Goal: Communication & Community: Answer question/provide support

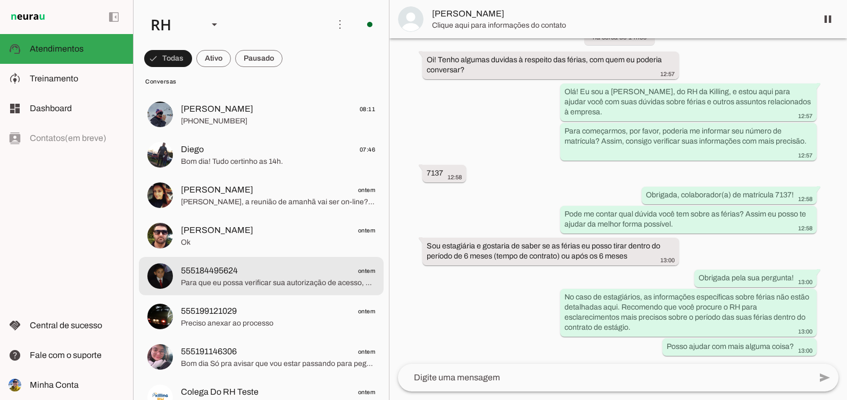
scroll to position [106, 0]
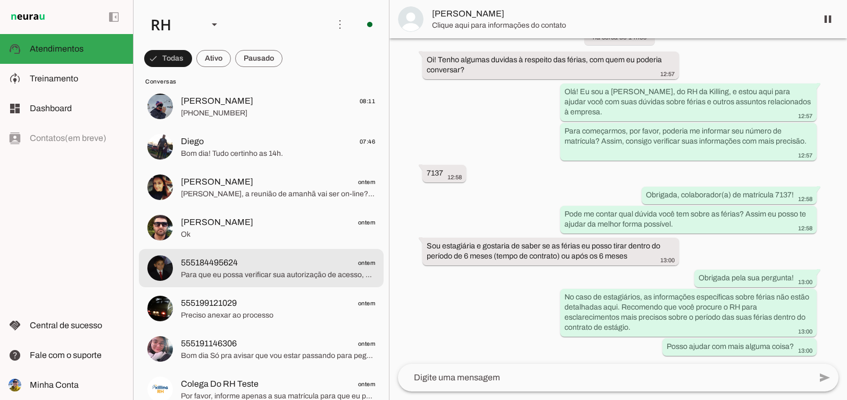
click at [205, 274] on span "Para que eu possa verificar sua autorização de acesso, preciso que você informe…" at bounding box center [278, 275] width 194 height 11
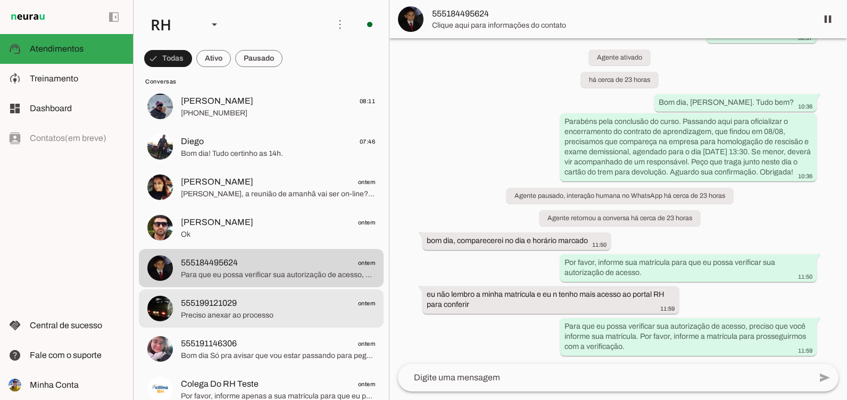
click at [207, 306] on span "555199121029" at bounding box center [209, 303] width 56 height 13
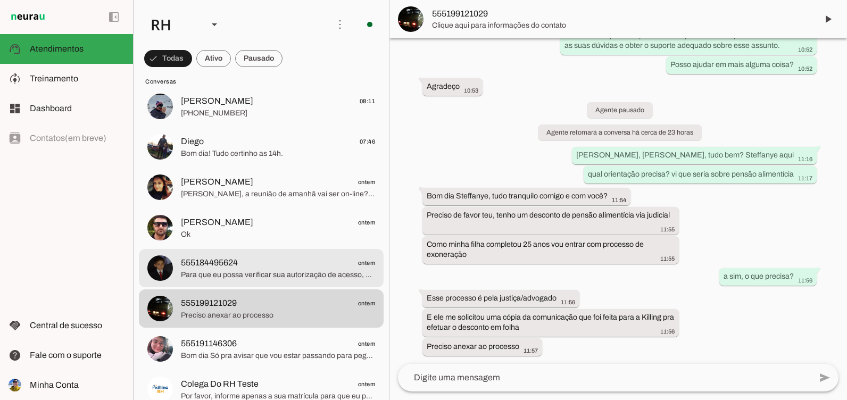
scroll to position [551, 0]
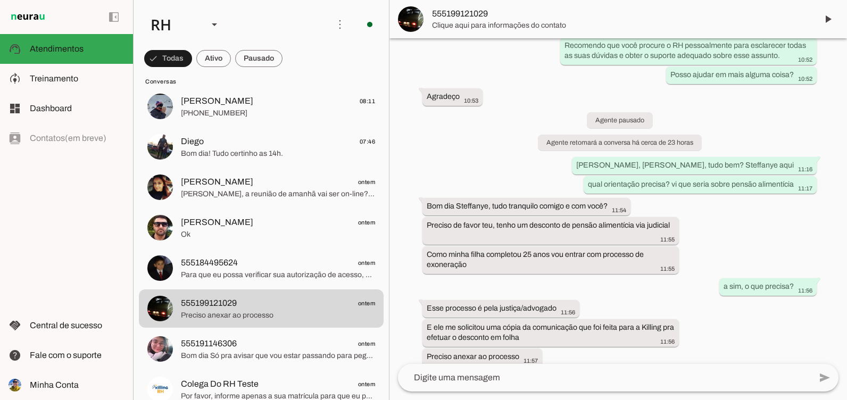
click at [589, 373] on textarea at bounding box center [604, 377] width 413 height 13
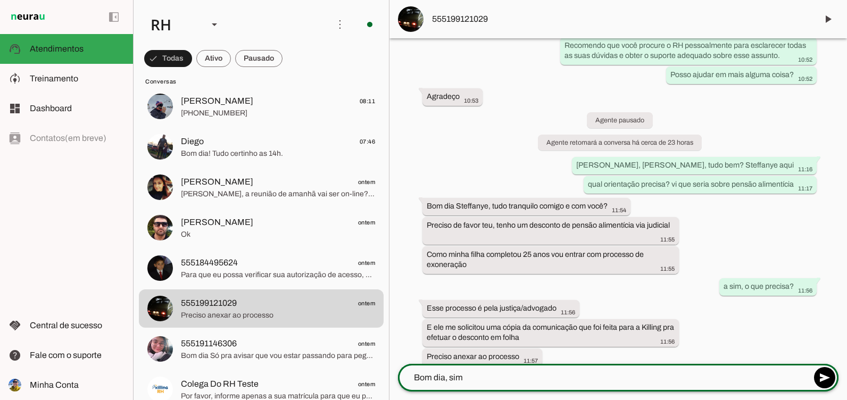
type textarea "Bom dia, sim"
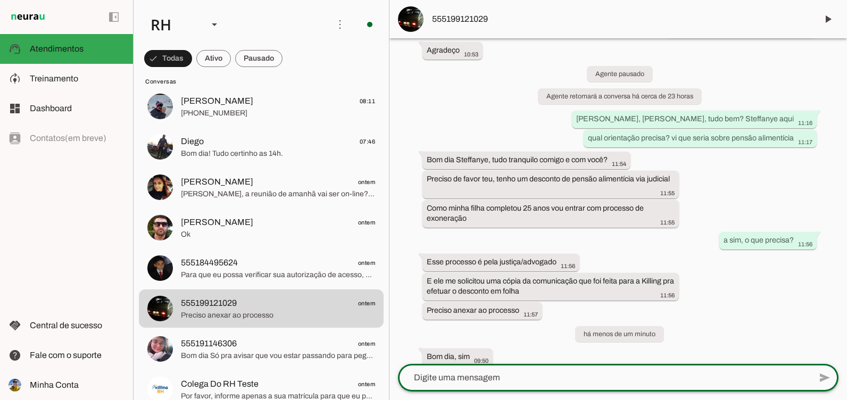
drag, startPoint x: 490, startPoint y: 379, endPoint x: 488, endPoint y: 372, distance: 7.6
click at [489, 378] on textarea at bounding box center [604, 377] width 413 height 13
type textarea "e"
type textarea "em seguida te envio o documento"
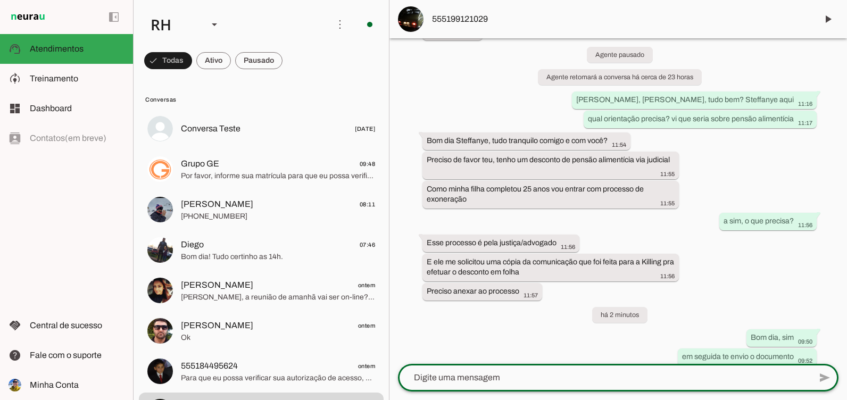
scroll to position [0, 0]
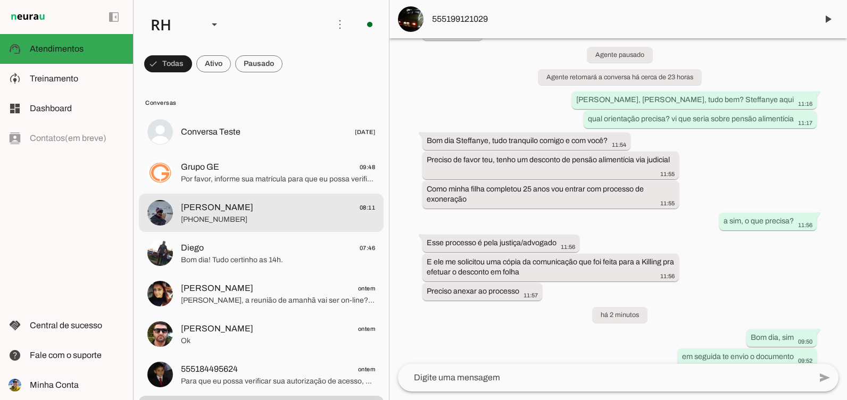
click at [252, 216] on span "[PHONE_NUMBER]" at bounding box center [278, 219] width 194 height 11
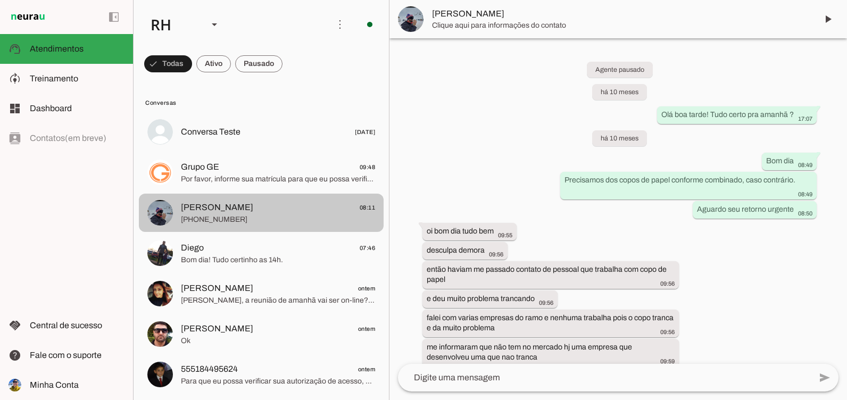
scroll to position [1296, 0]
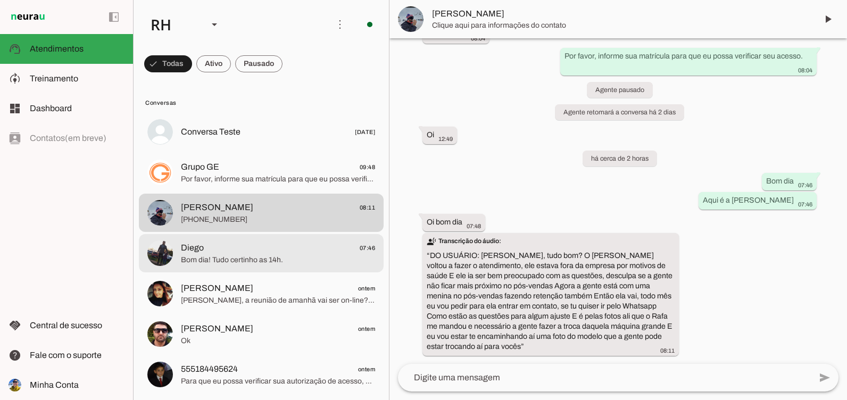
click at [247, 255] on span "Bom dia! Tudo certinho as 14h." at bounding box center [278, 260] width 194 height 11
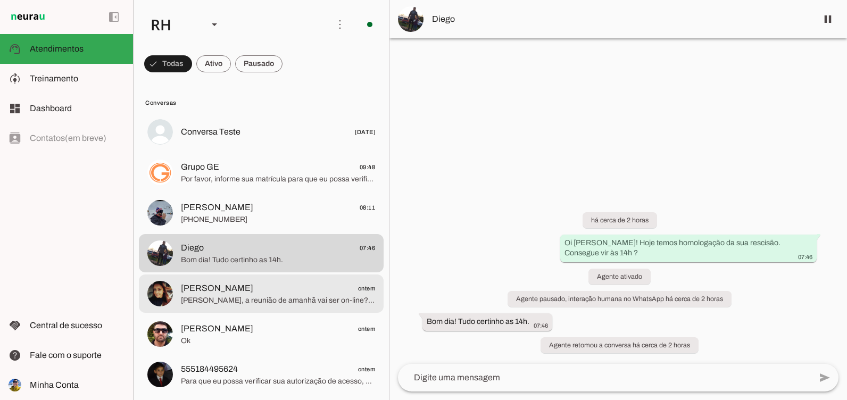
click at [212, 291] on span "[PERSON_NAME]" at bounding box center [217, 288] width 72 height 13
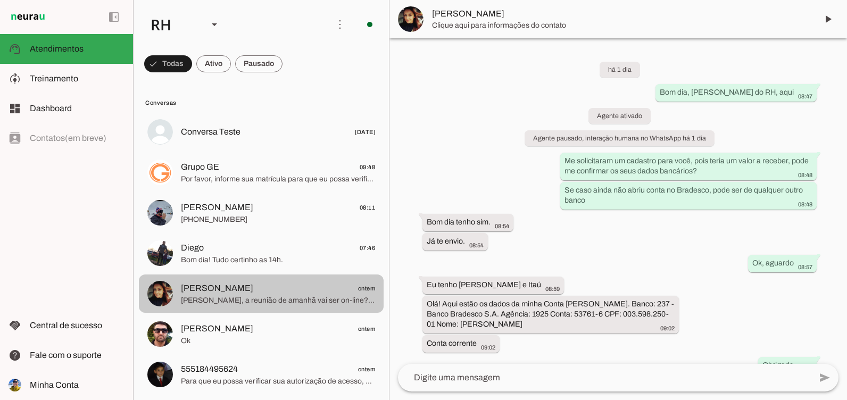
scroll to position [748, 0]
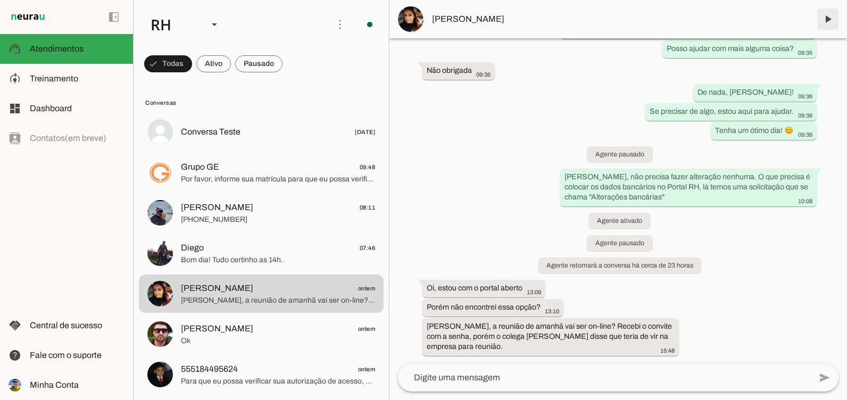
click at [830, 23] on span at bounding box center [828, 19] width 26 height 26
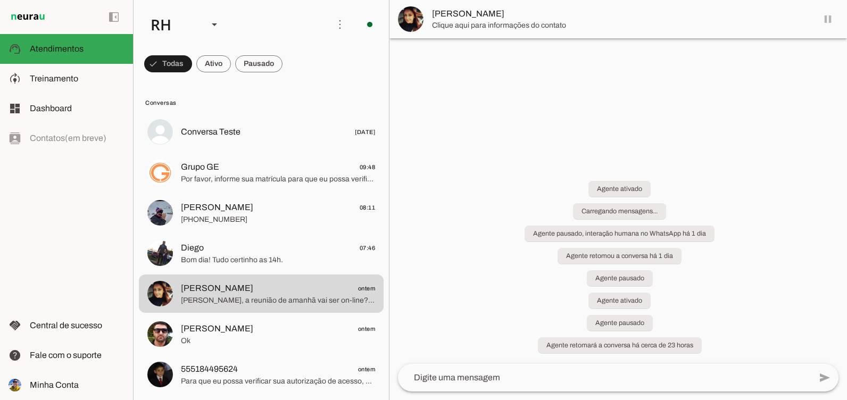
scroll to position [0, 0]
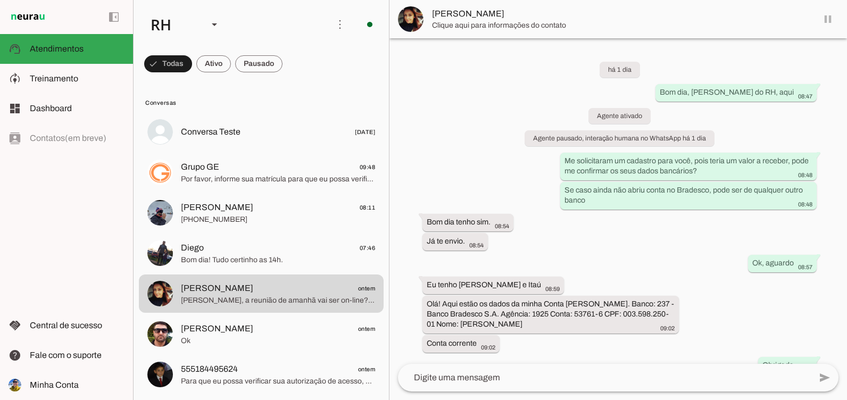
click at [277, 335] on span "[PERSON_NAME] ontem" at bounding box center [278, 328] width 194 height 13
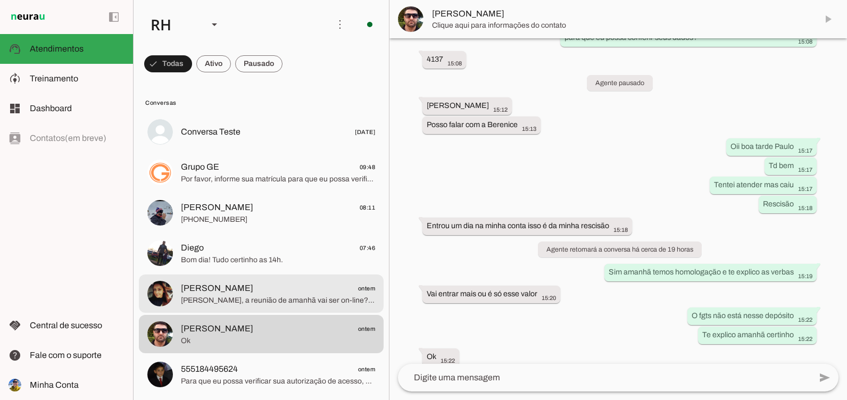
click at [273, 297] on span "[PERSON_NAME], a reunião de amanhã vai ser on-line? Recebi o convite com a senh…" at bounding box center [278, 300] width 194 height 11
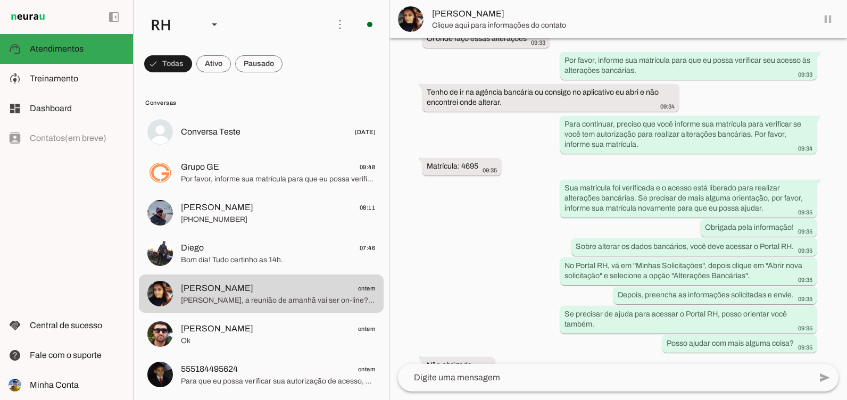
scroll to position [751, 0]
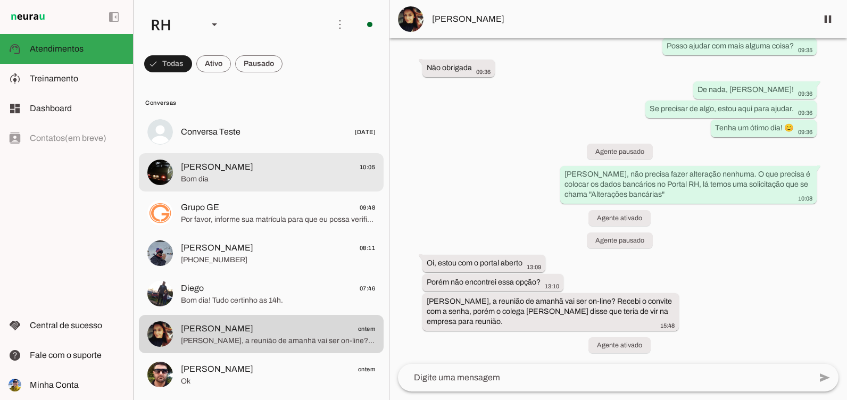
click at [224, 151] on md-item "[PERSON_NAME] 10:05 Bom dia" at bounding box center [261, 132] width 245 height 38
